Goal: Understand process/instructions

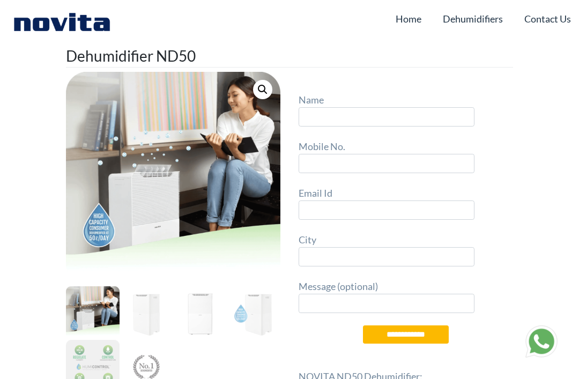
type input "*"
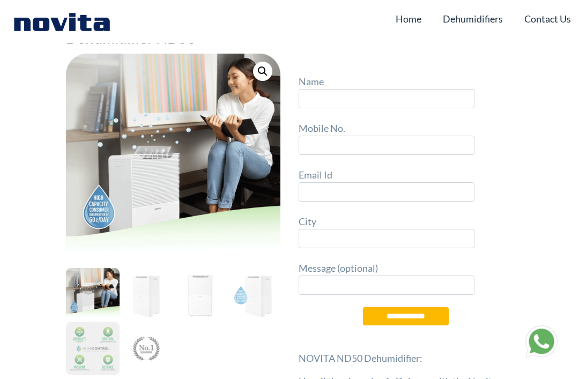
scroll to position [203, 0]
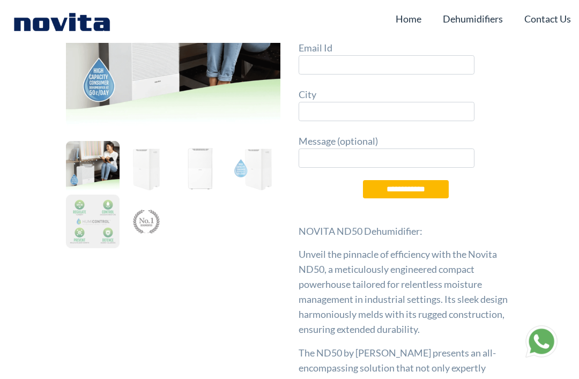
type input "*"
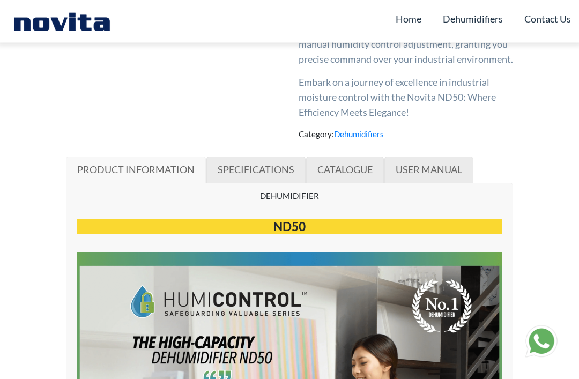
scroll to position [531, 0]
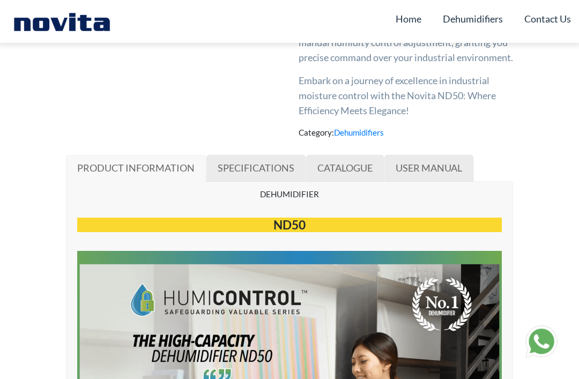
click at [418, 171] on span "USER MANUAL" at bounding box center [429, 168] width 67 height 12
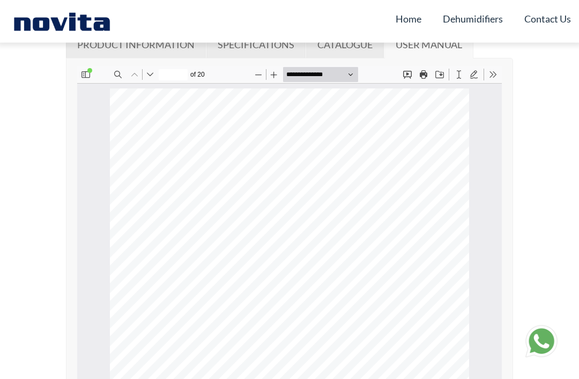
click at [91, 78] on button "Toggle Sidebar" at bounding box center [85, 74] width 15 height 15
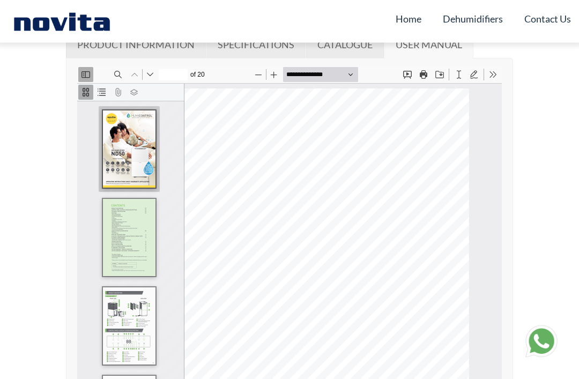
click at [126, 328] on img "Thumbnail of Page 3" at bounding box center [129, 326] width 54 height 78
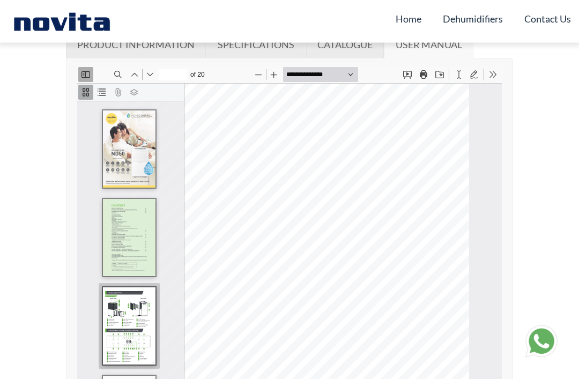
click at [127, 237] on img "Thumbnail of Page 2" at bounding box center [129, 237] width 54 height 78
type input "*"
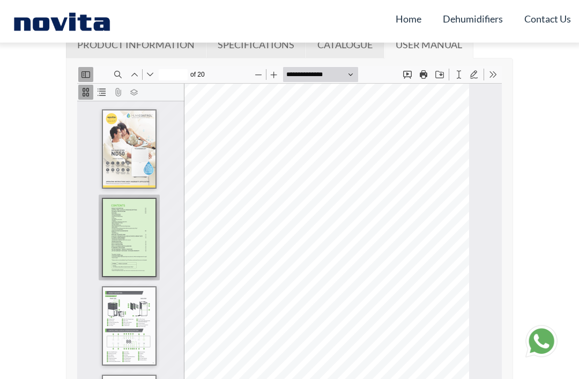
click at [91, 73] on button "Toggle Sidebar" at bounding box center [85, 74] width 15 height 15
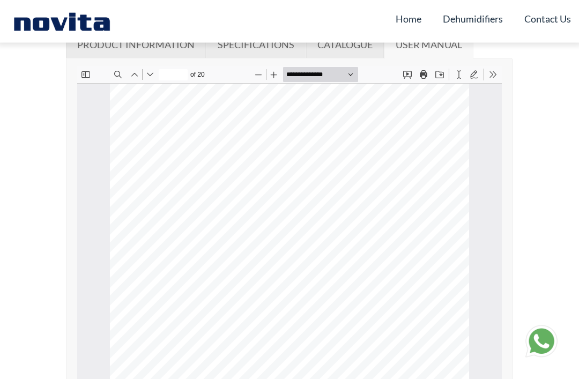
click at [469, 75] on button "Draw" at bounding box center [474, 74] width 15 height 15
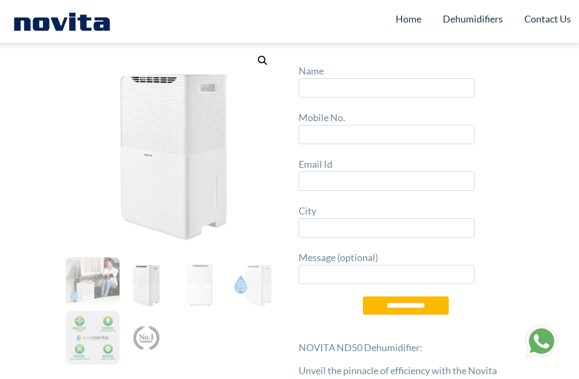
scroll to position [0, 0]
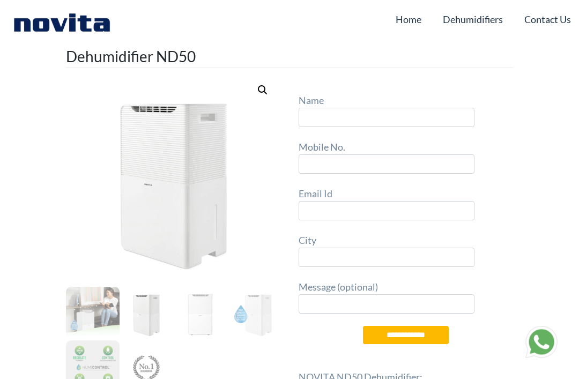
scroll to position [565, 0]
